Goal: Ask a question

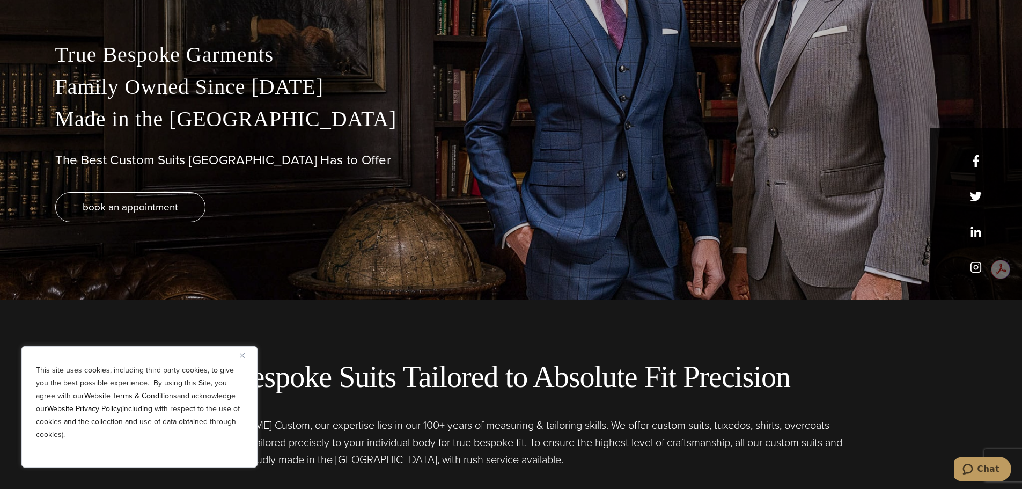
scroll to position [215, 0]
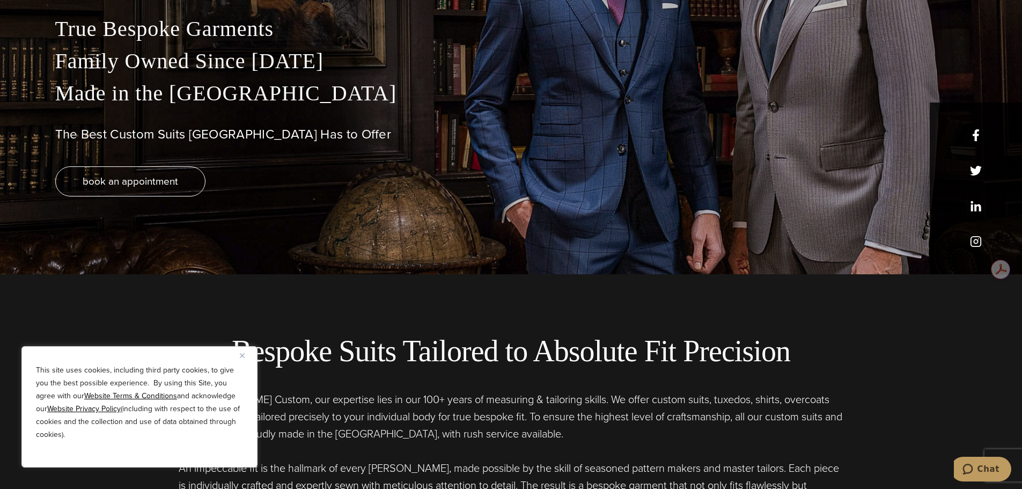
click at [241, 356] on img "Close" at bounding box center [242, 355] width 5 height 5
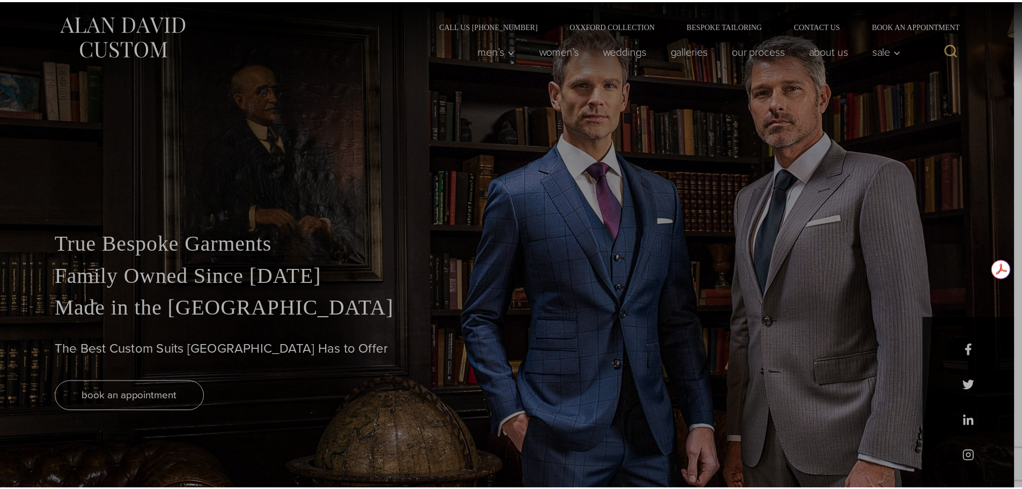
scroll to position [0, 0]
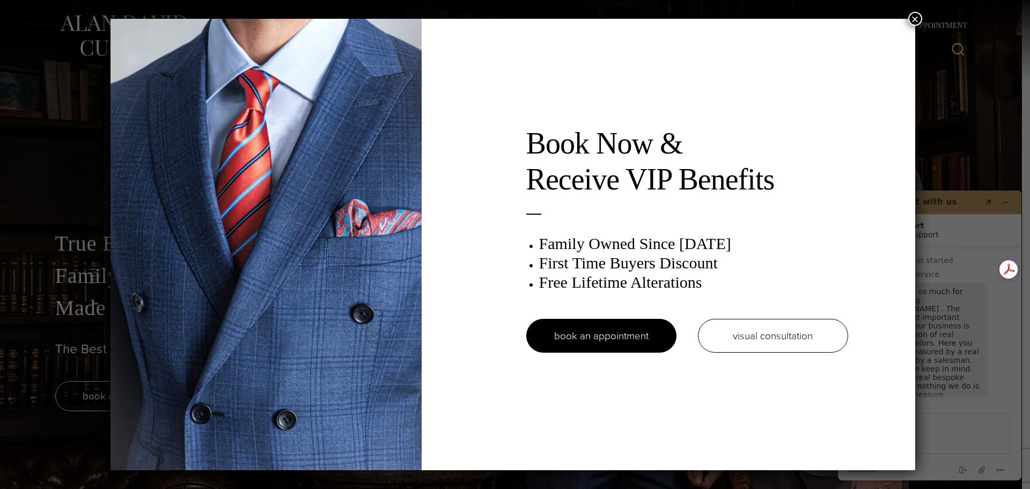
click at [920, 16] on button "×" at bounding box center [915, 19] width 14 height 14
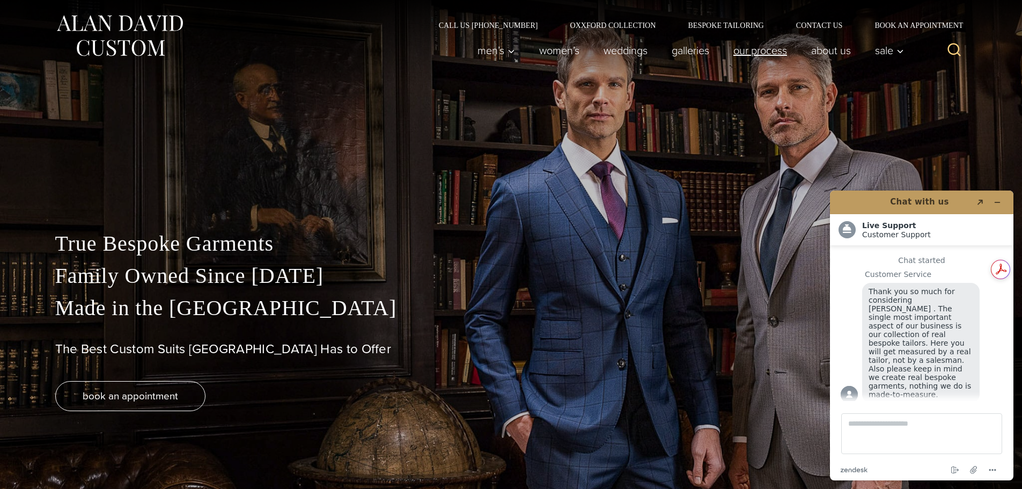
click at [759, 58] on link "Our Process" at bounding box center [760, 50] width 78 height 21
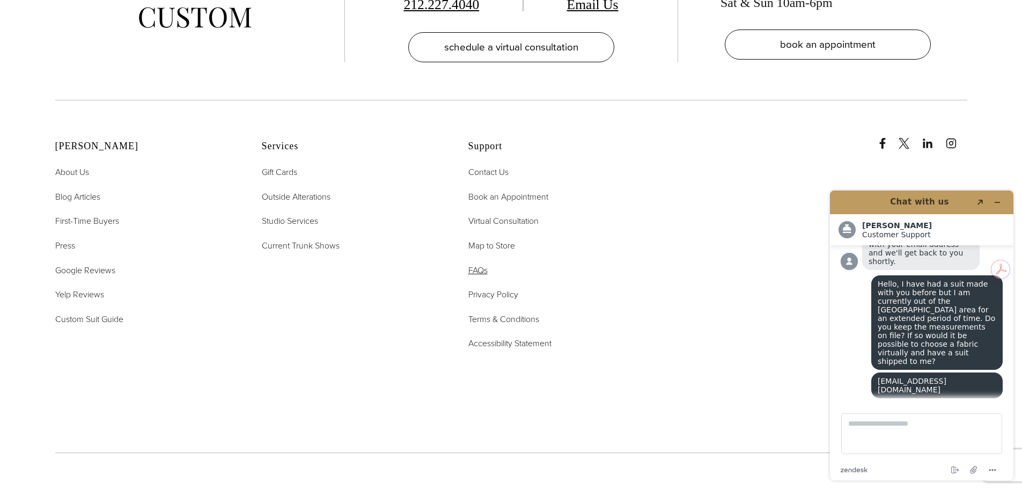
scroll to position [3917, 0]
drag, startPoint x: 944, startPoint y: 377, endPoint x: 877, endPoint y: 371, distance: 67.9
click at [877, 430] on div "Yes, please call [PERSON_NAME] [PHONE_NUMBER] to schedule an appt." at bounding box center [921, 451] width 118 height 43
click at [911, 430] on div "Yes, please call [PERSON_NAME] [PHONE_NUMBER] to schedule an appt." at bounding box center [921, 451] width 118 height 43
click at [931, 422] on textarea "Type a message here..." at bounding box center [921, 433] width 161 height 41
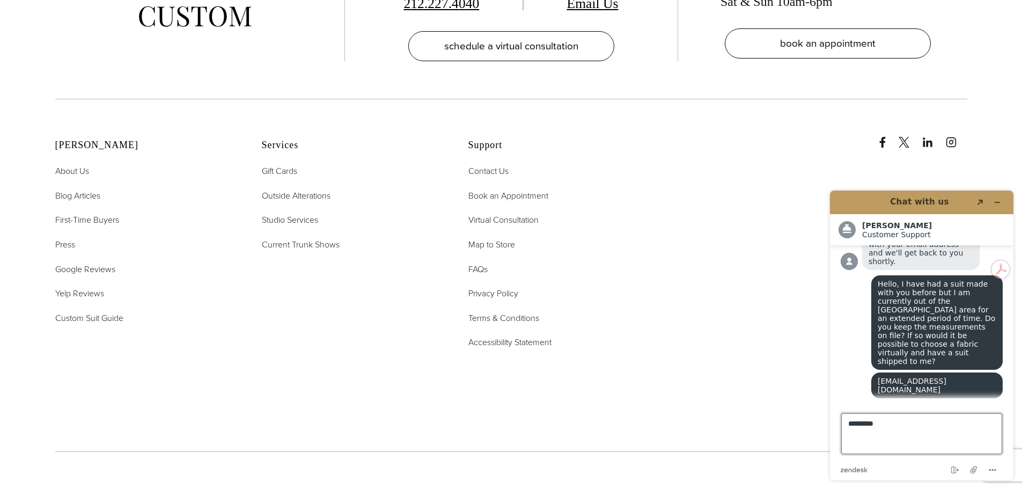
type textarea "**********"
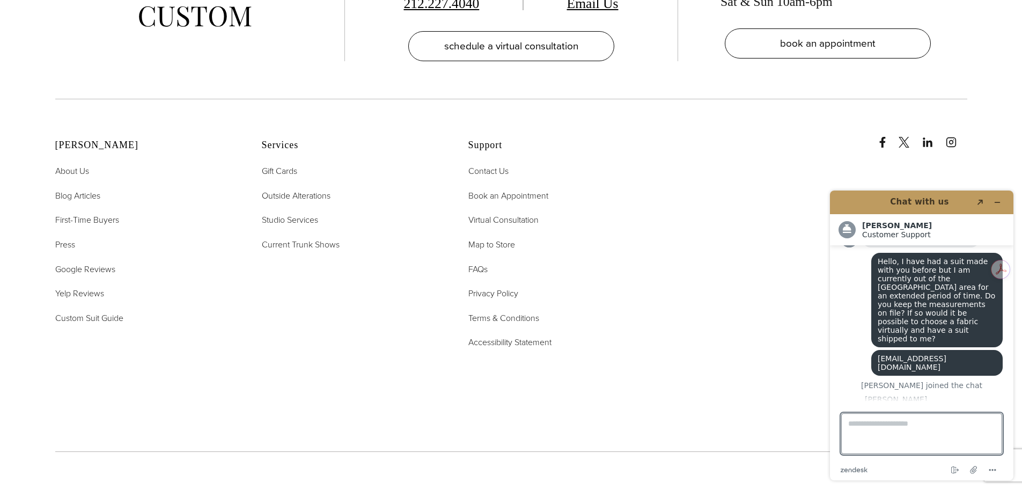
click at [1010, 199] on header "Chat with us Created with Sketch." at bounding box center [921, 202] width 183 height 24
click at [1002, 203] on button "Minimize widget" at bounding box center [997, 202] width 17 height 15
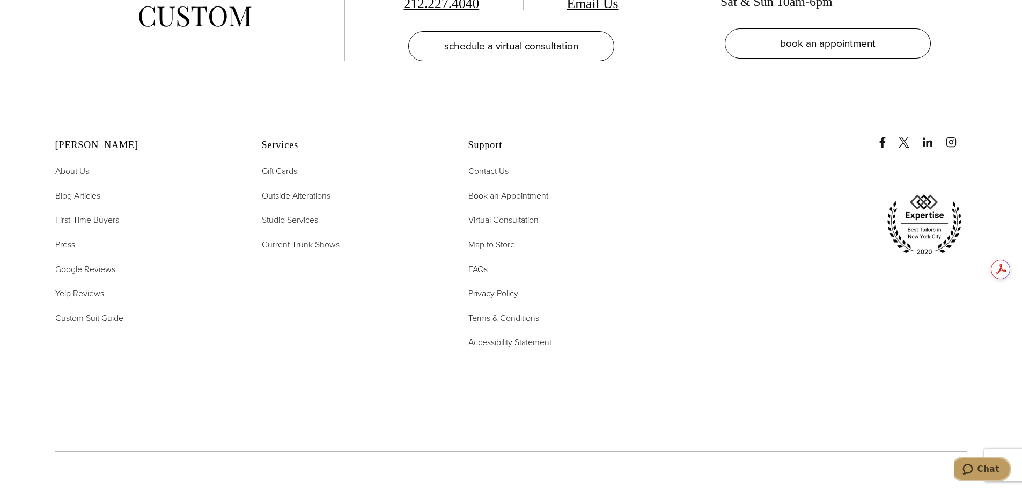
click at [993, 464] on span "Chat" at bounding box center [989, 469] width 22 height 10
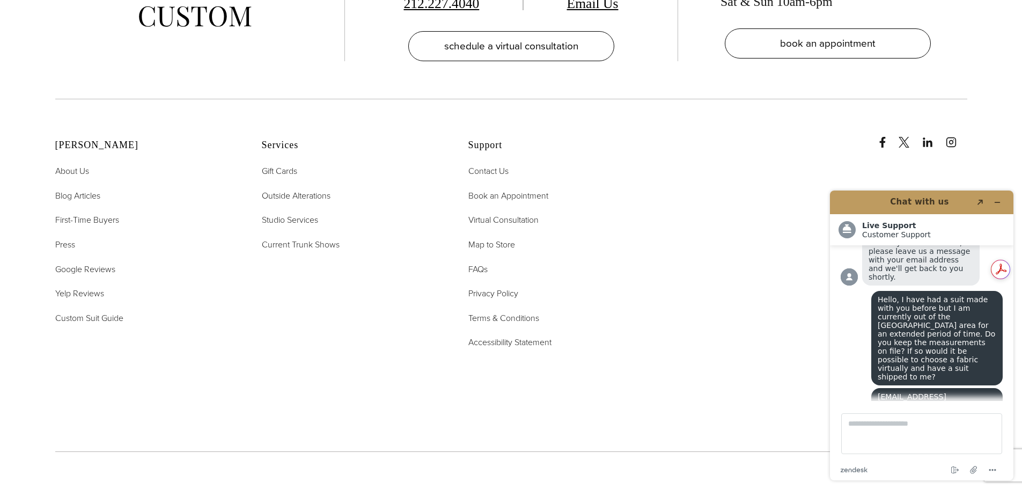
scroll to position [379, 0]
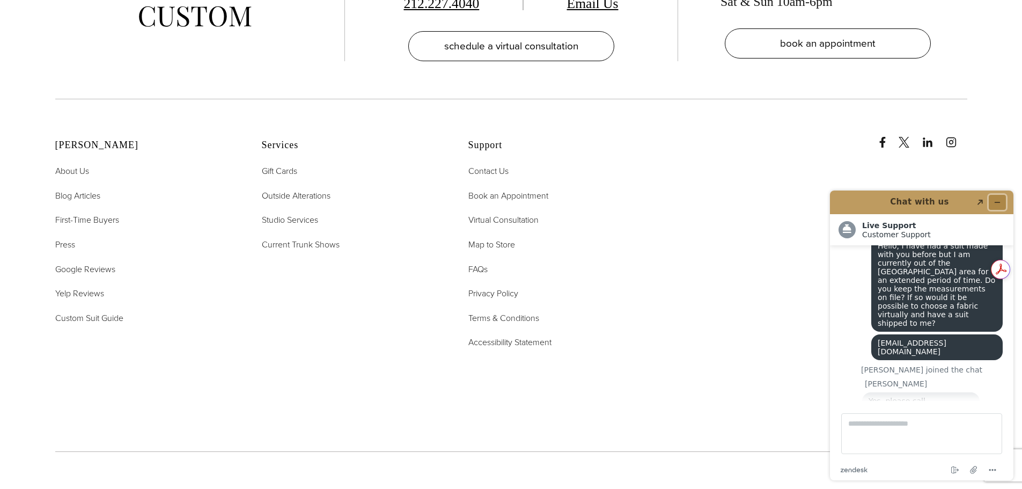
click at [1001, 200] on icon "Minimize widget" at bounding box center [998, 203] width 8 height 8
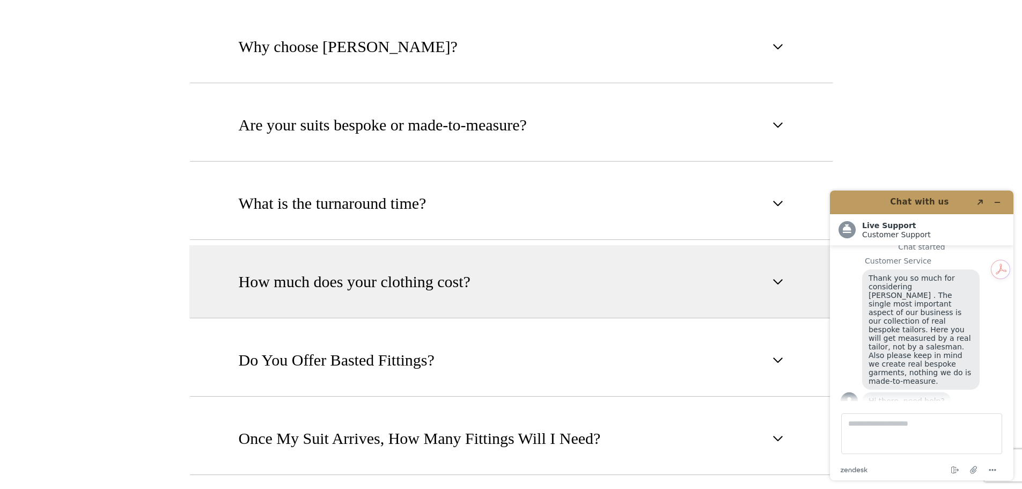
scroll to position [698, 0]
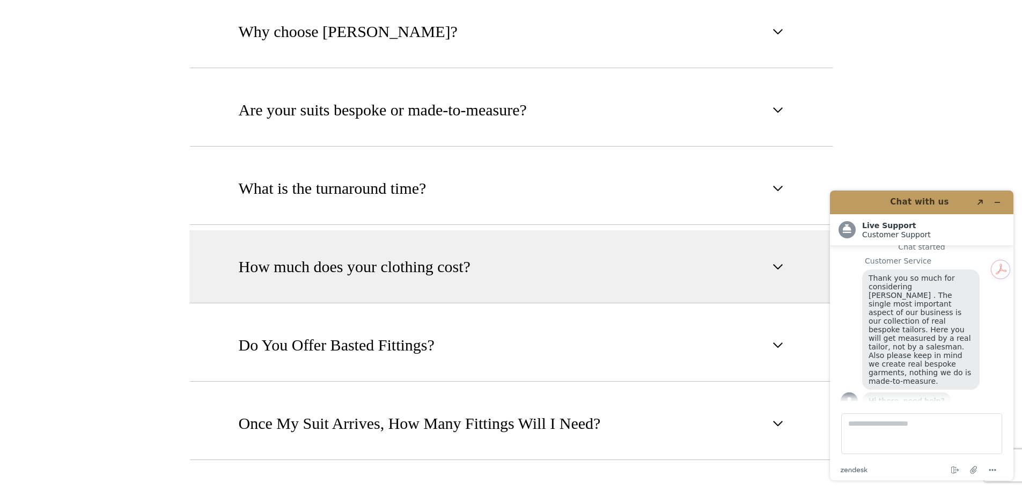
click at [679, 231] on button "How much does your clothing cost?" at bounding box center [511, 266] width 644 height 73
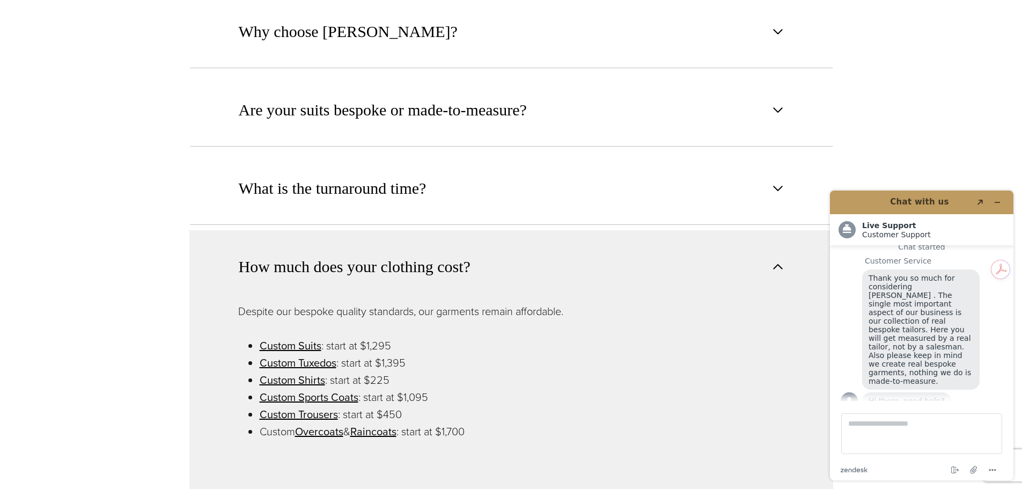
click at [674, 230] on button "How much does your clothing cost?" at bounding box center [511, 266] width 644 height 72
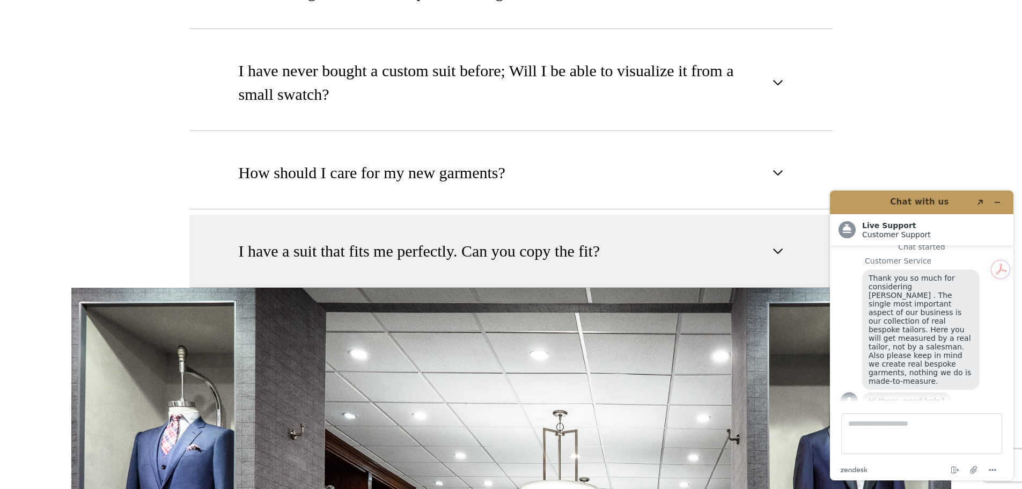
scroll to position [1449, 0]
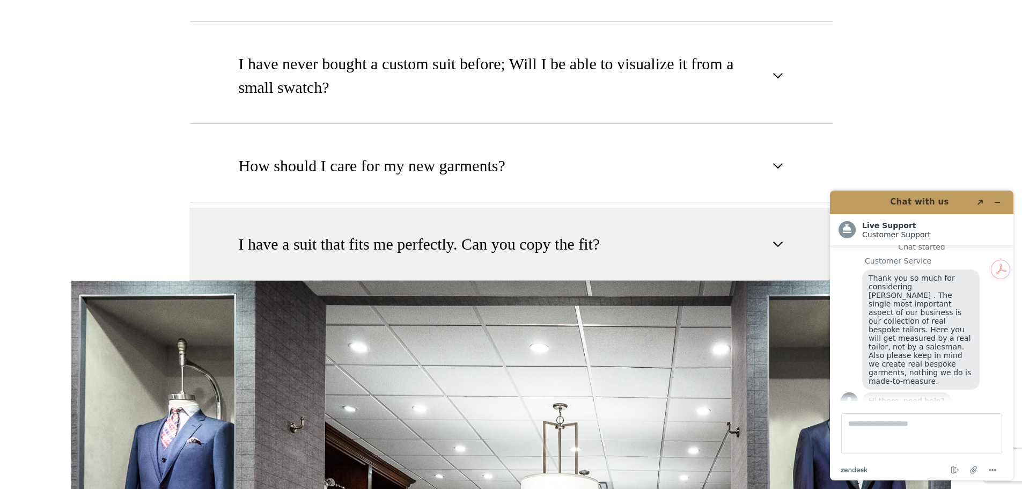
click at [672, 214] on button "I have a suit that fits me perfectly. Can you copy the fit?" at bounding box center [511, 244] width 644 height 73
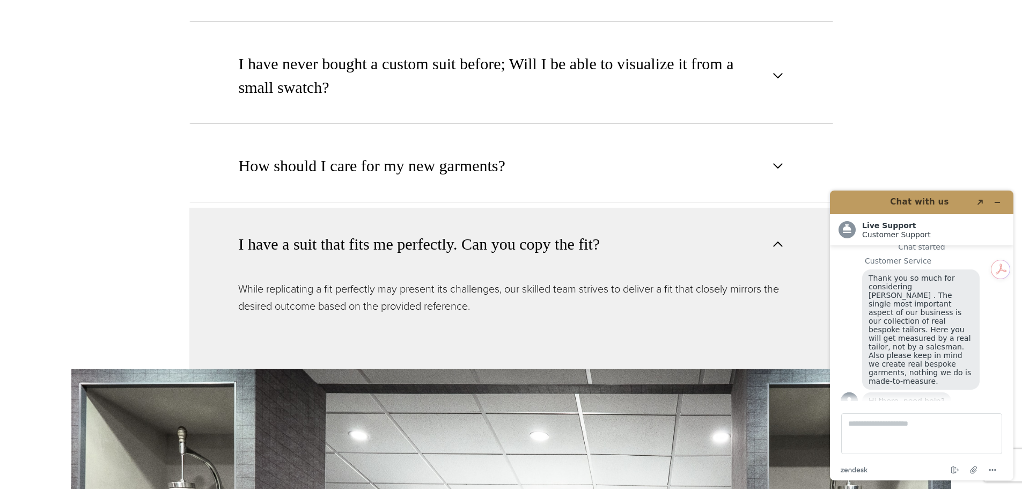
click at [670, 214] on button "I have a suit that fits me perfectly. Can you copy the fit?" at bounding box center [511, 244] width 644 height 72
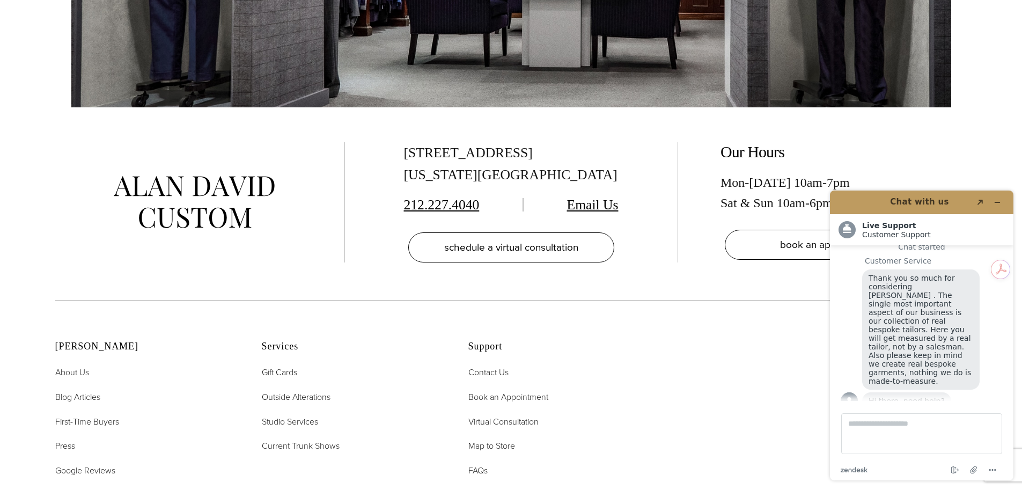
scroll to position [2146, 0]
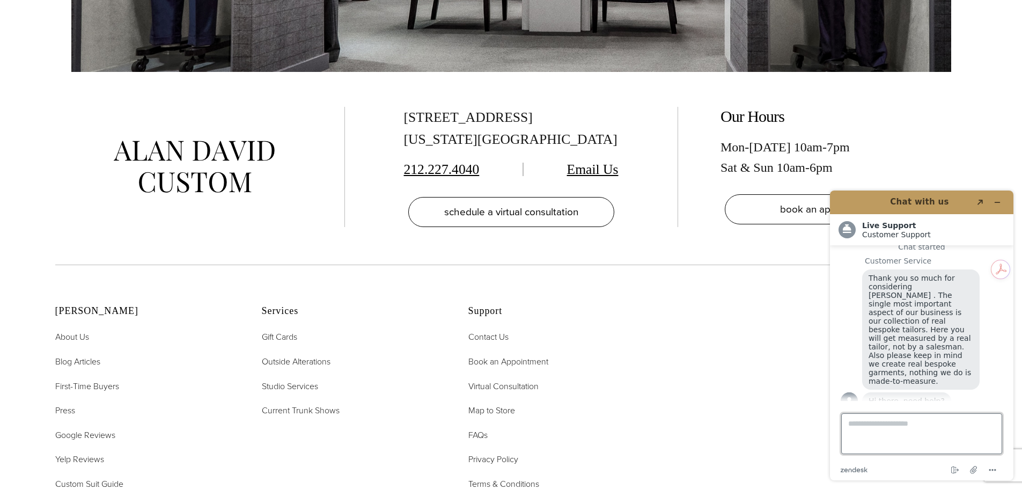
click at [951, 416] on textarea "Type a message here..." at bounding box center [921, 433] width 161 height 41
drag, startPoint x: 921, startPoint y: 449, endPoint x: 858, endPoint y: 186, distance: 270.4
click at [858, 186] on div "**********" at bounding box center [921, 335] width 201 height 307
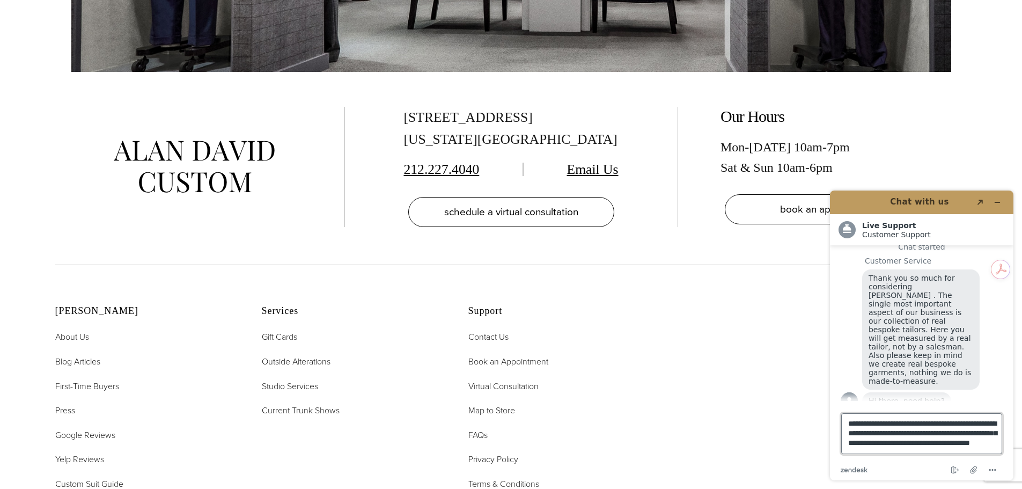
click at [973, 442] on textarea "**********" at bounding box center [921, 433] width 161 height 41
type textarea "**********"
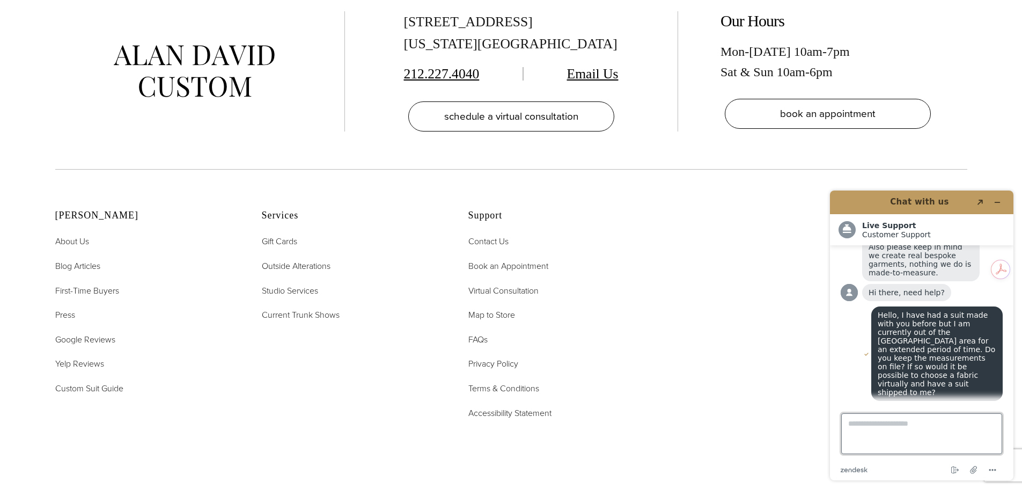
scroll to position [2253, 0]
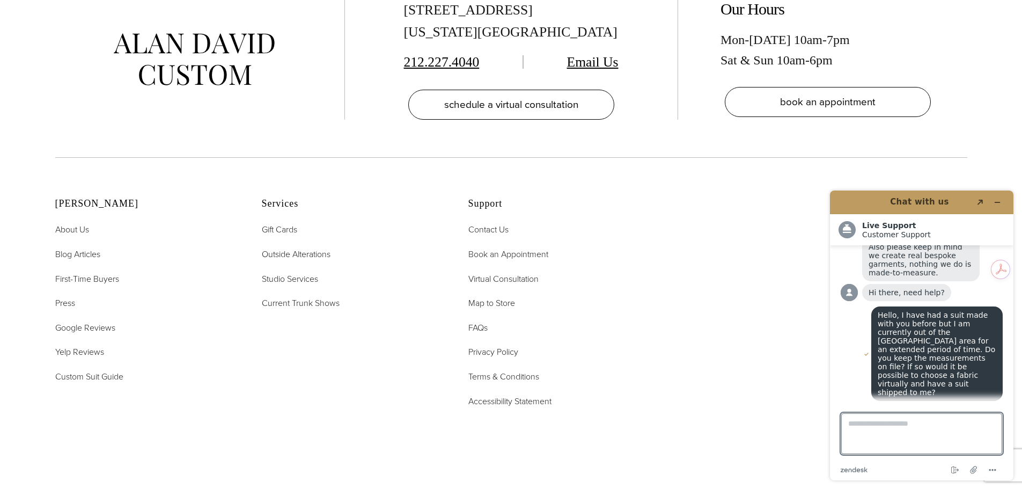
click at [939, 403] on button "Please update your info" at bounding box center [922, 407] width 162 height 9
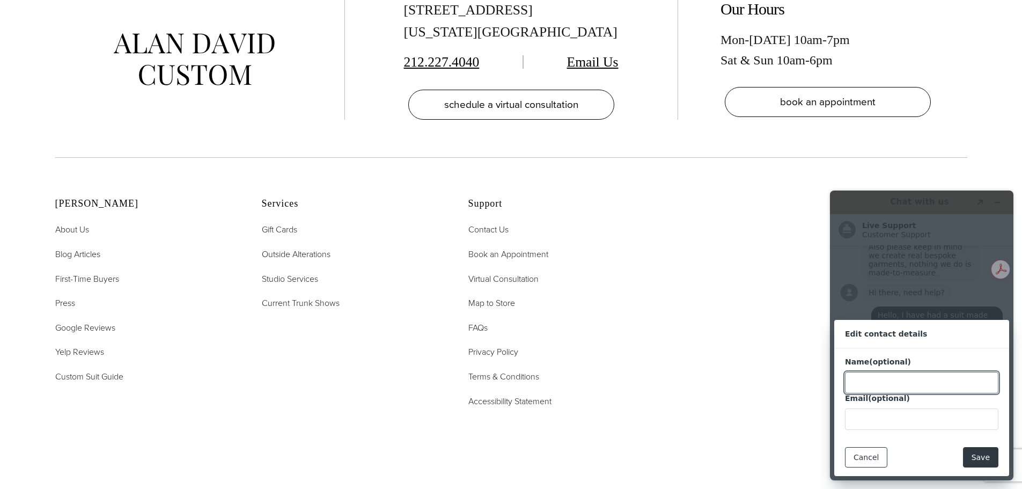
click at [939, 385] on input "Name (optional)" at bounding box center [921, 382] width 153 height 21
type input "**********"
click at [978, 450] on button "Save" at bounding box center [980, 457] width 35 height 20
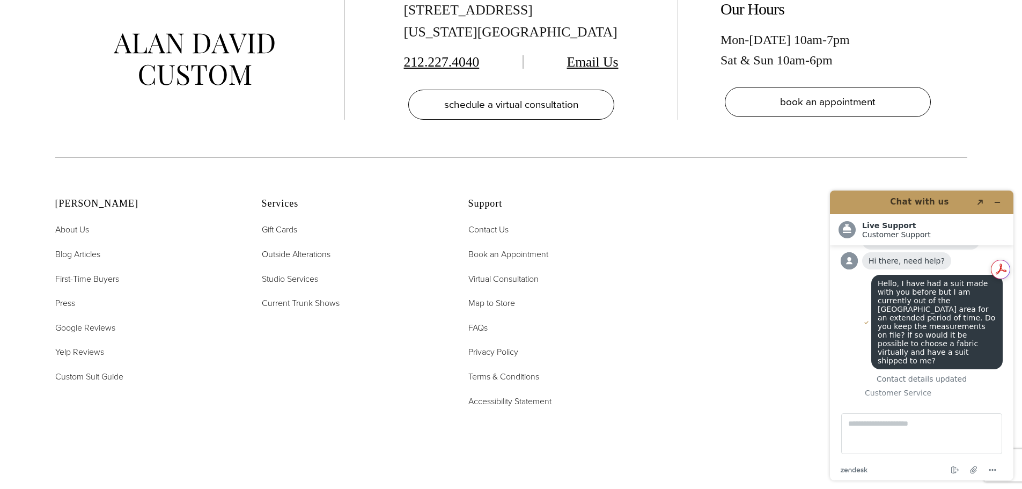
scroll to position [207, 0]
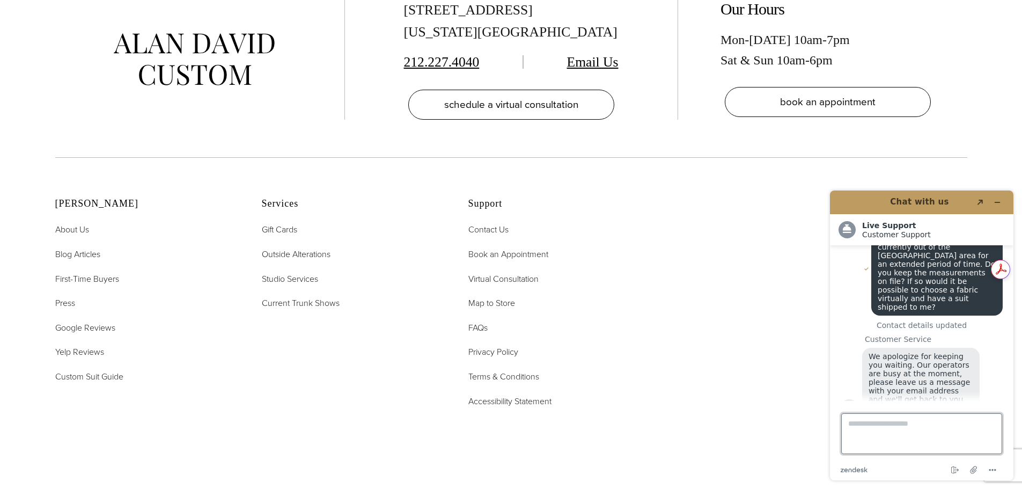
click at [943, 427] on textarea "Type a message here..." at bounding box center [921, 433] width 161 height 41
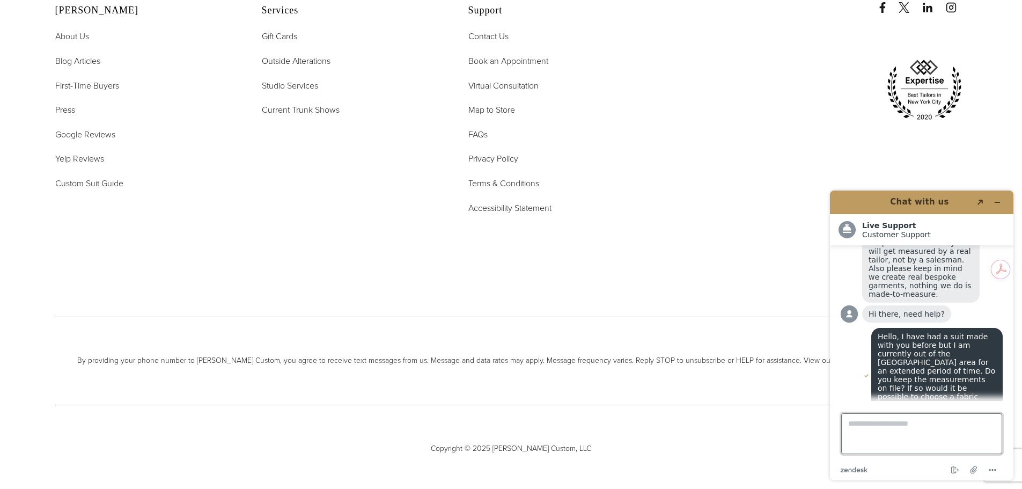
scroll to position [100, 0]
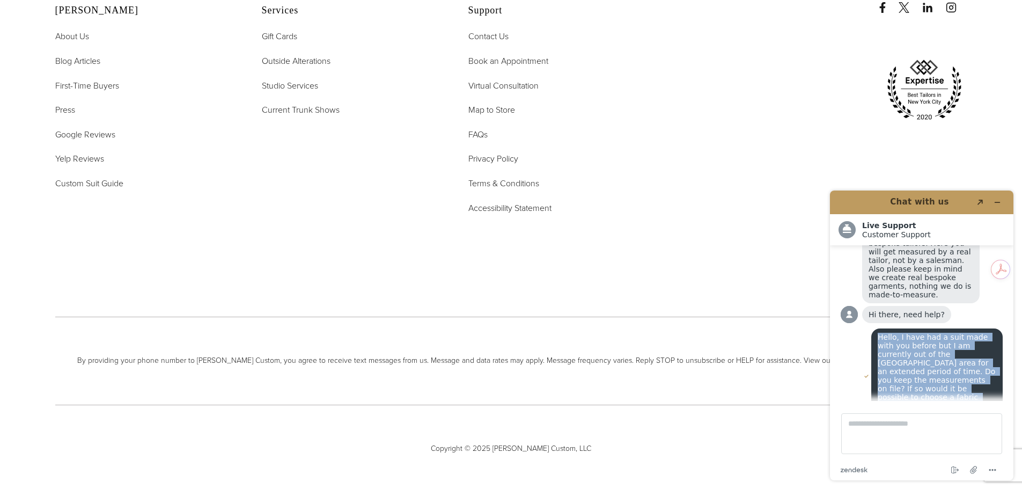
drag, startPoint x: 892, startPoint y: 381, endPoint x: 864, endPoint y: 322, distance: 65.0
click at [864, 328] on div "Hello, I have had a suit made with you before but I am currently out of the [GE…" at bounding box center [922, 376] width 162 height 97
copy span "Hello, I have had a suit made with you before but I am currently out of the [GE…"
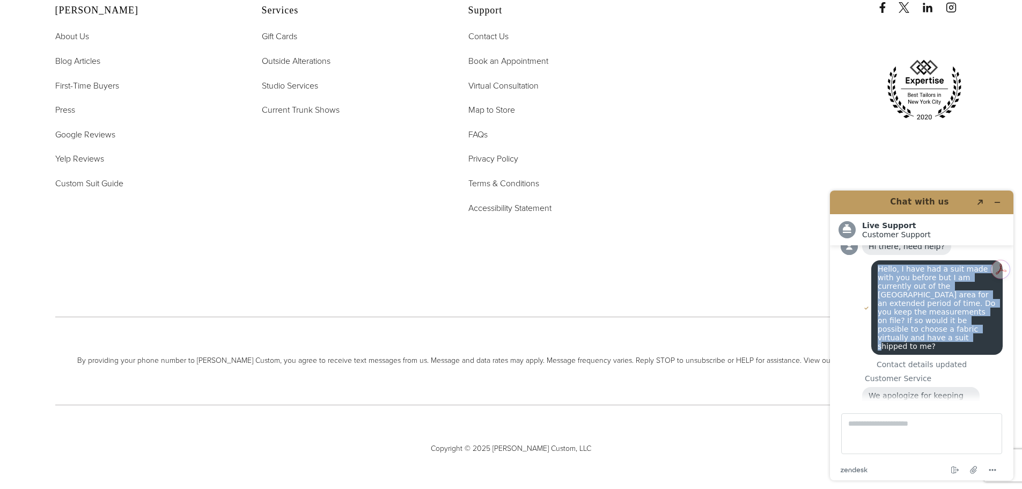
scroll to position [207, 0]
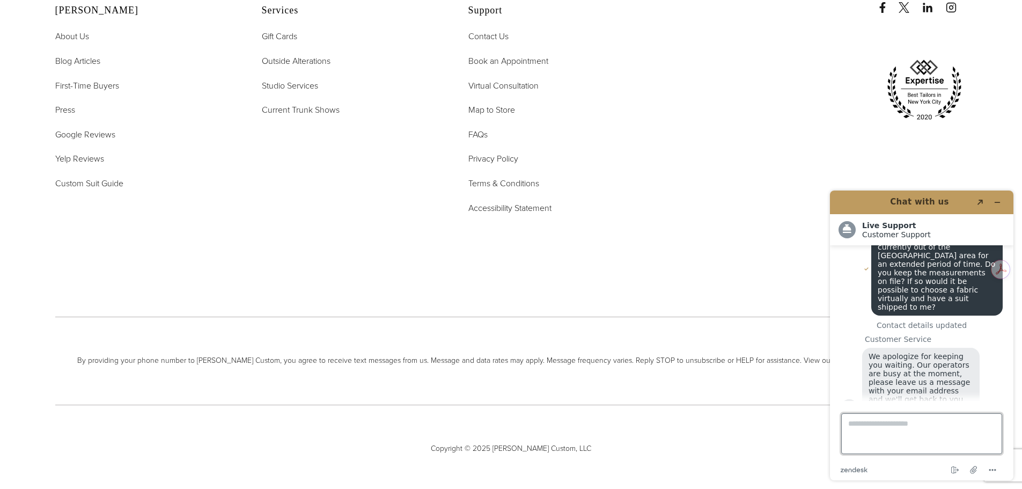
click at [941, 427] on textarea "Type a message here..." at bounding box center [921, 433] width 161 height 41
paste textarea "**********"
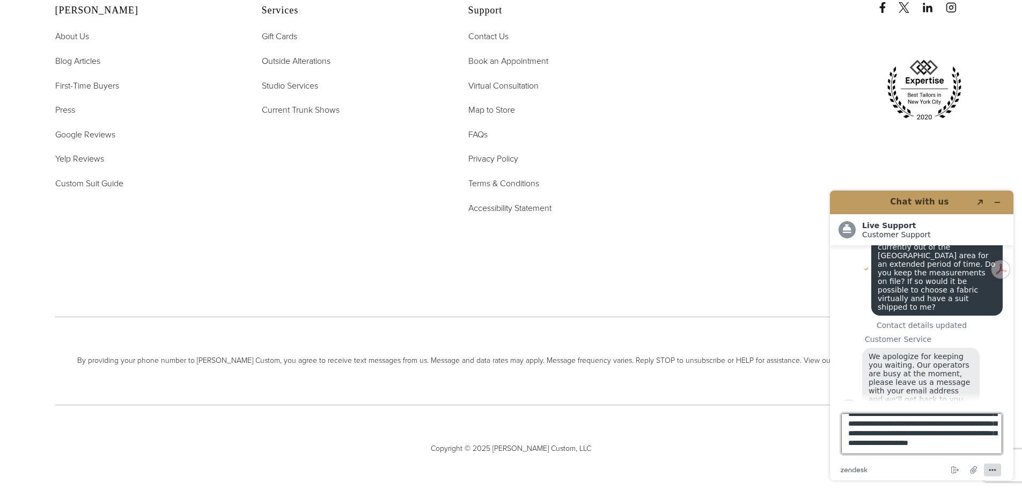
type textarea "**********"
click at [995, 468] on icon "Menu" at bounding box center [992, 470] width 13 height 13
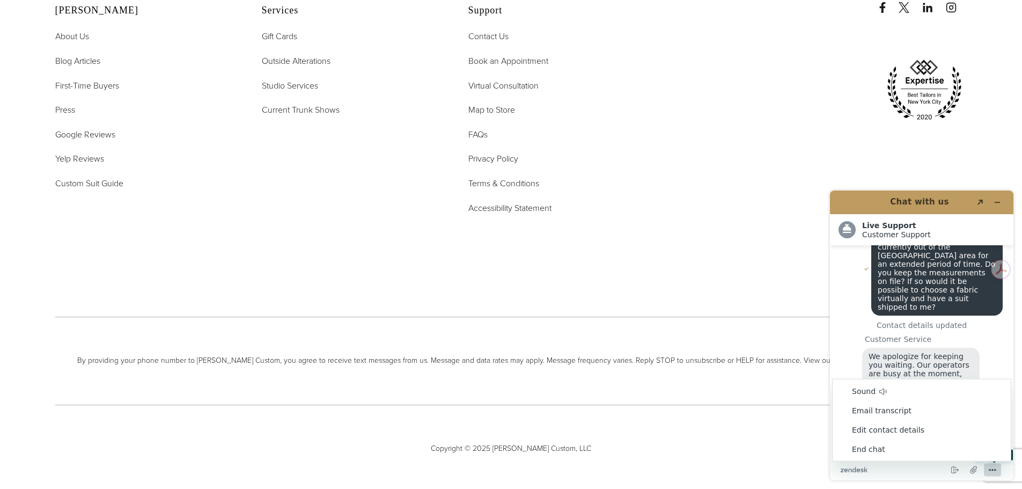
click at [1000, 471] on button "Menu" at bounding box center [992, 470] width 17 height 13
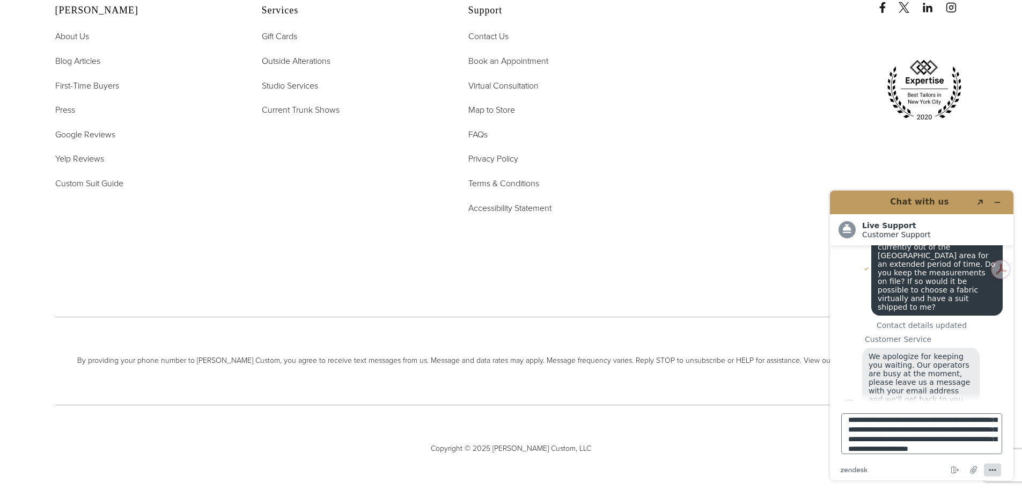
scroll to position [0, 0]
click at [847, 418] on textarea "**********" at bounding box center [921, 433] width 161 height 41
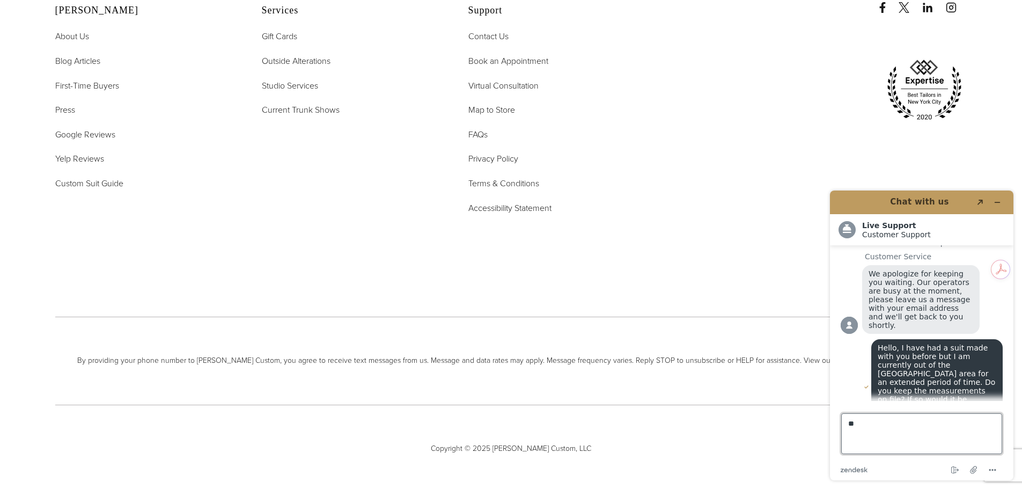
type textarea "*"
type textarea "**********"
